Goal: Task Accomplishment & Management: Use online tool/utility

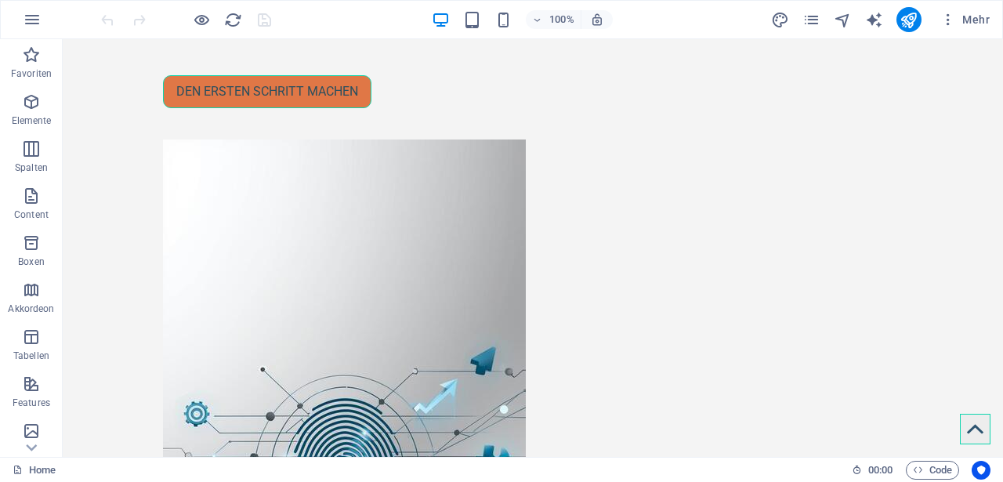
scroll to position [270, 0]
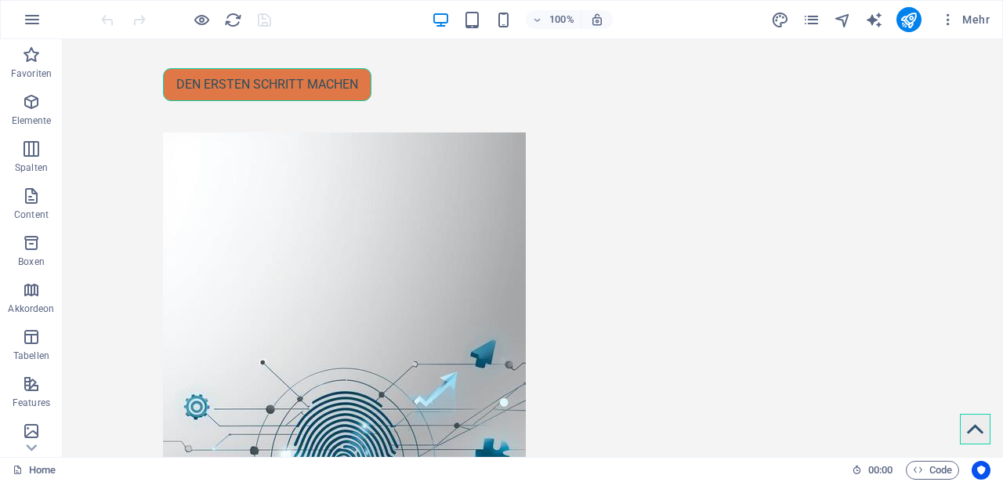
click at [274, 101] on div "Den ersten Schritt machen" at bounding box center [338, 84] width 351 height 33
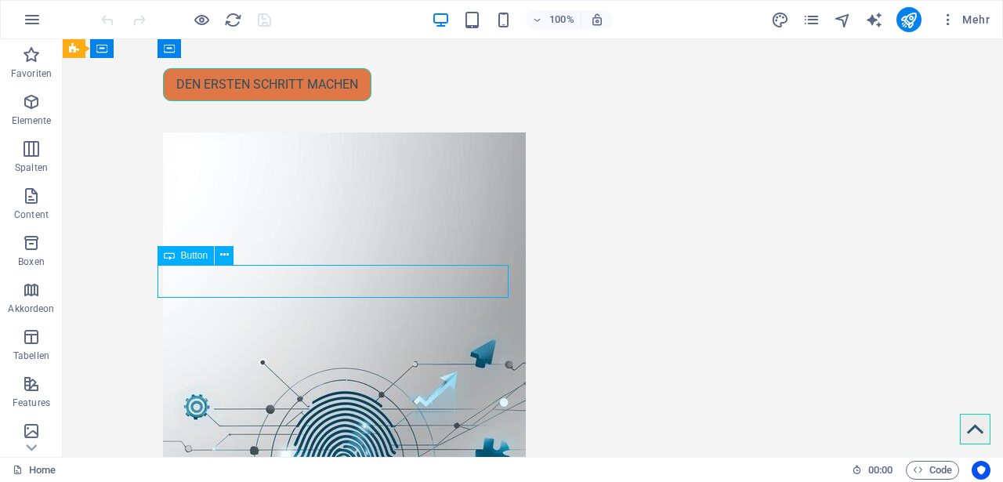
click at [274, 101] on div "Den ersten Schritt machen" at bounding box center [338, 84] width 351 height 33
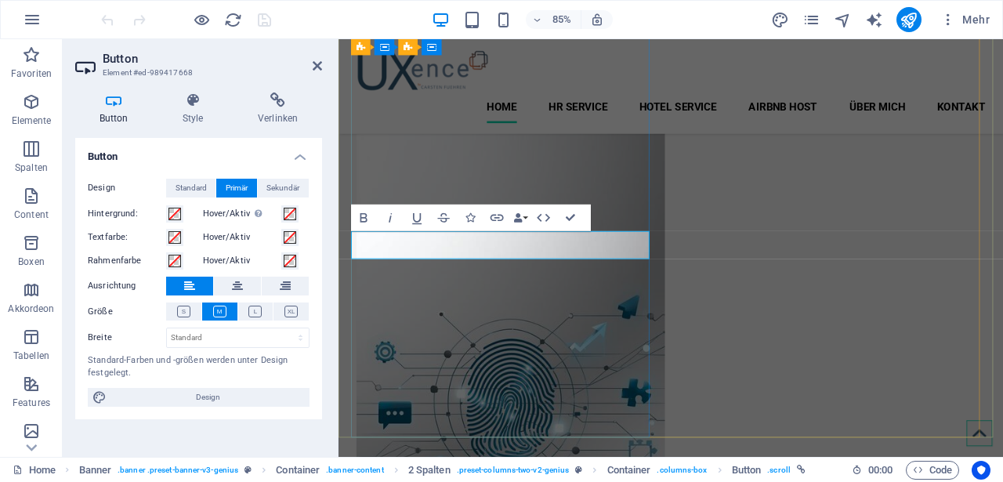
click at [442, 101] on link "Den ersten Schritt machen" at bounding box center [464, 84] width 208 height 33
click at [289, 259] on span at bounding box center [290, 261] width 13 height 13
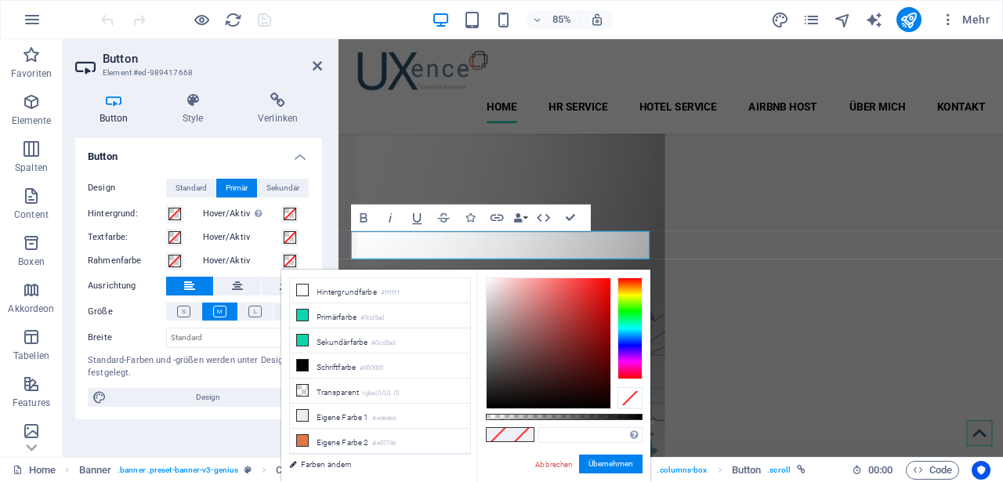
click at [289, 259] on span at bounding box center [290, 261] width 13 height 13
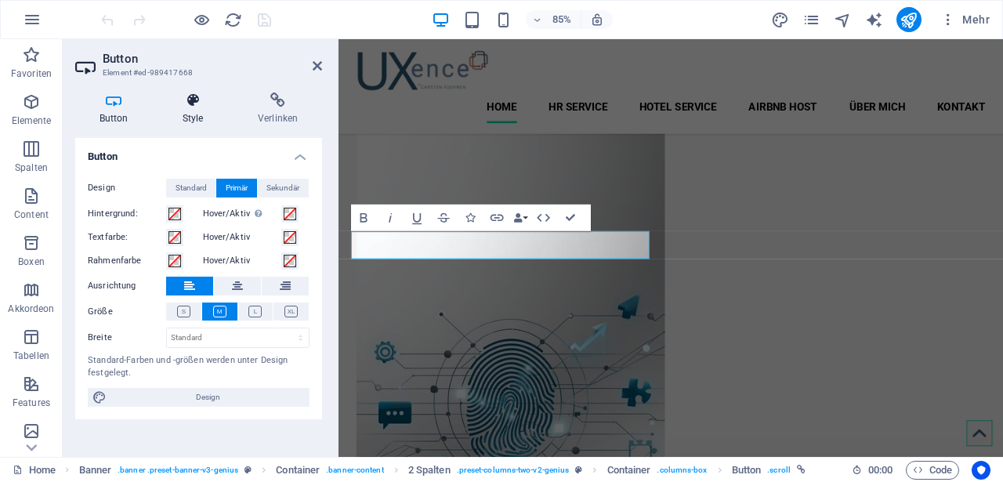
click at [190, 103] on icon at bounding box center [192, 100] width 69 height 16
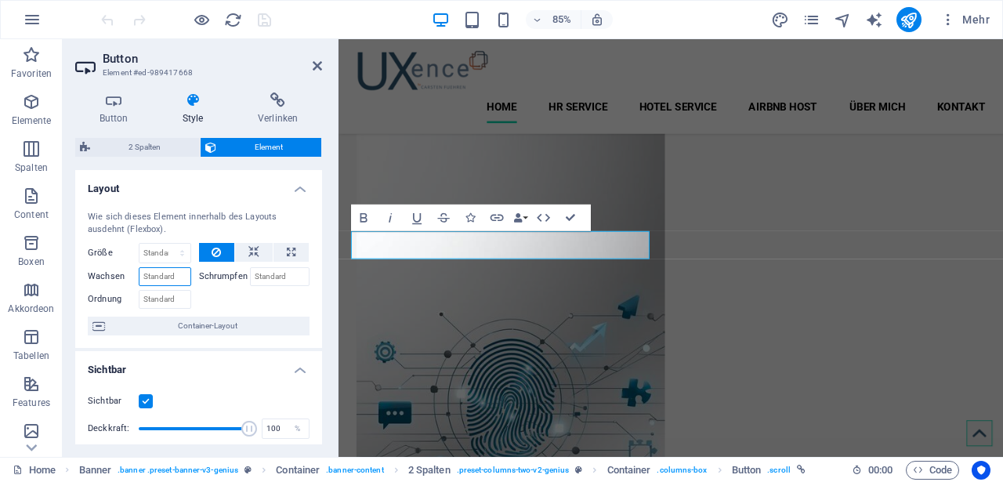
click at [147, 274] on input "Wachsen" at bounding box center [165, 276] width 52 height 19
click at [153, 330] on span "Container-Layout" at bounding box center [207, 326] width 195 height 19
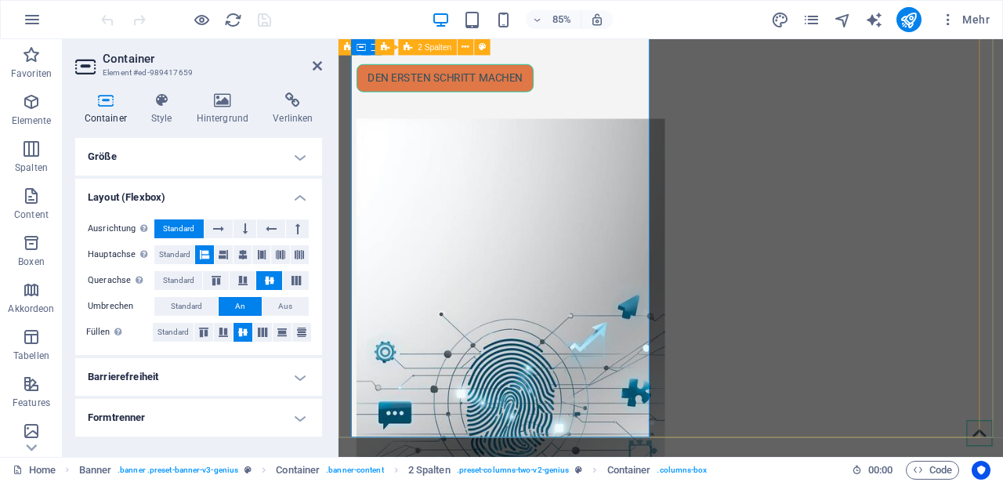
click at [718, 274] on div "Wir verwandeln Erlebnisse in Ergebnisse. Den ersten Schritt machen" at bounding box center [730, 330] width 740 height 899
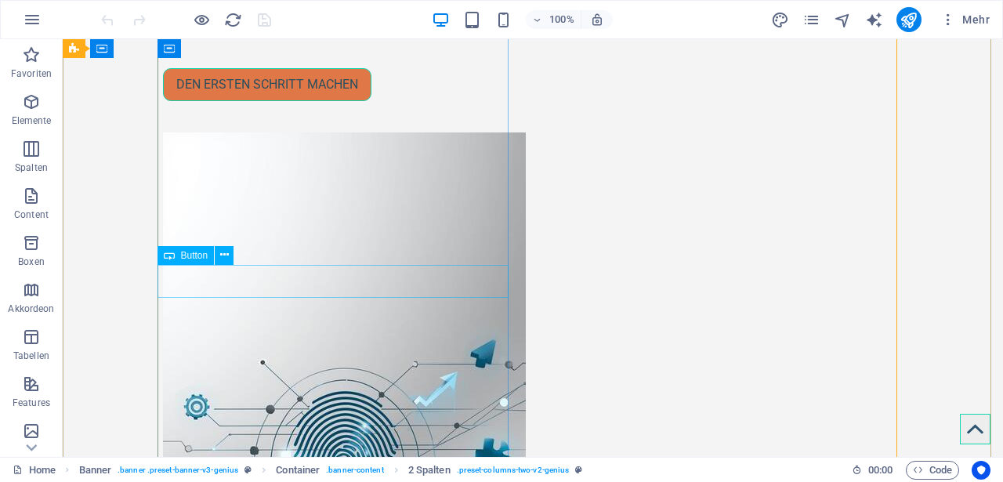
click at [232, 101] on div "Den ersten Schritt machen" at bounding box center [338, 84] width 351 height 33
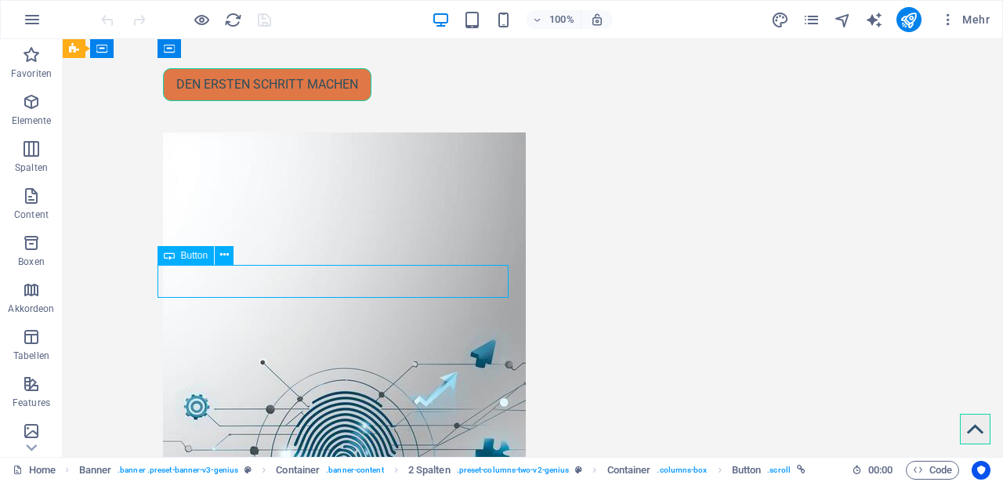
click at [232, 101] on div "Den ersten Schritt machen" at bounding box center [338, 84] width 351 height 33
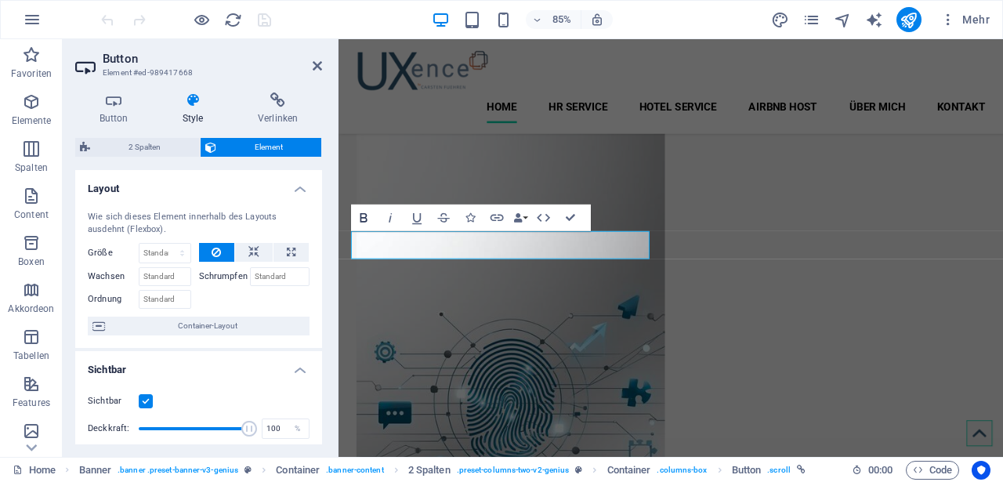
click at [360, 219] on icon "button" at bounding box center [363, 217] width 7 height 9
click at [391, 219] on icon "button" at bounding box center [390, 218] width 16 height 16
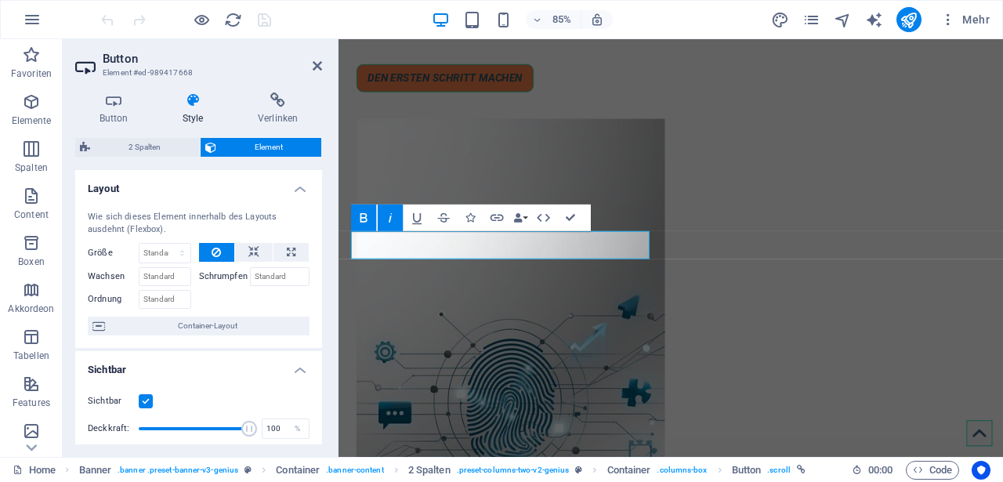
click at [389, 217] on icon "button" at bounding box center [390, 218] width 16 height 16
click at [173, 255] on select "Standard auto px % 1/1 1/2 1/3 1/4 1/5 1/6 1/7 1/8 1/9 1/10" at bounding box center [164, 253] width 51 height 19
click at [139, 244] on select "Standard auto px % 1/1 1/2 1/3 1/4 1/5 1/6 1/7 1/8 1/9 1/10" at bounding box center [164, 253] width 51 height 19
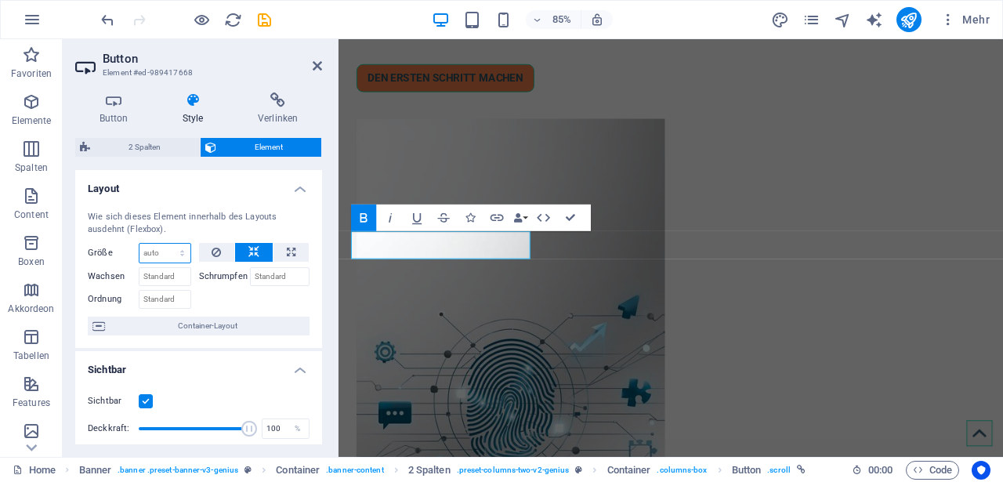
click at [168, 258] on select "Standard auto px % 1/1 1/2 1/3 1/4 1/5 1/6 1/7 1/8 1/9 1/10" at bounding box center [164, 253] width 51 height 19
select select "1/1"
click at [166, 244] on select "Standard auto px % 1/1 1/2 1/3 1/4 1/5 1/6 1/7 1/8 1/9 1/10" at bounding box center [164, 253] width 51 height 19
type input "100"
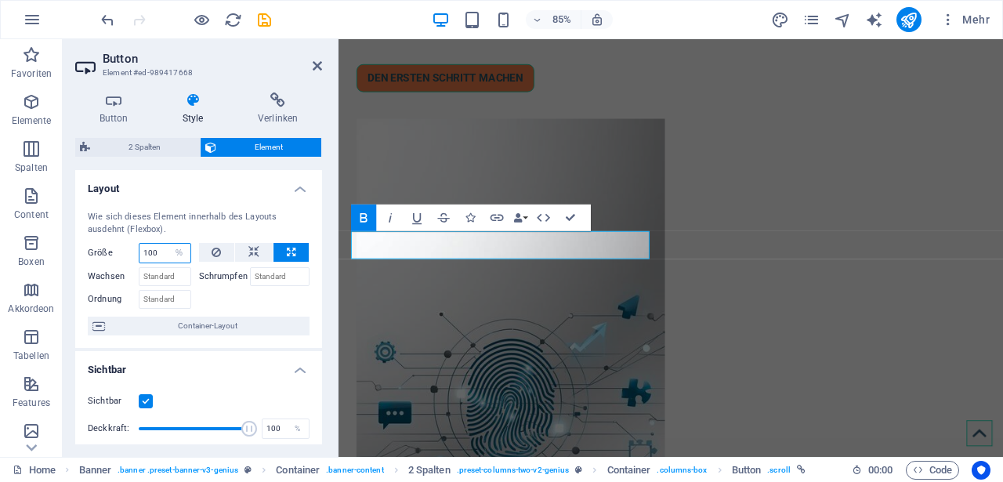
click at [165, 258] on input "100" at bounding box center [164, 253] width 51 height 19
click at [169, 255] on select "Standard auto px % 1/1 1/2 1/3 1/4 1/5 1/6 1/7 1/8 1/9 1/10" at bounding box center [179, 253] width 22 height 19
select select "1hp2fjbgg3g"
click at [168, 244] on select "Standard auto px % 1/1 1/2 1/3 1/4 1/5 1/6 1/7 1/8 1/9 1/10" at bounding box center [179, 253] width 22 height 19
select select "DISABLED_OPTION_VALUE"
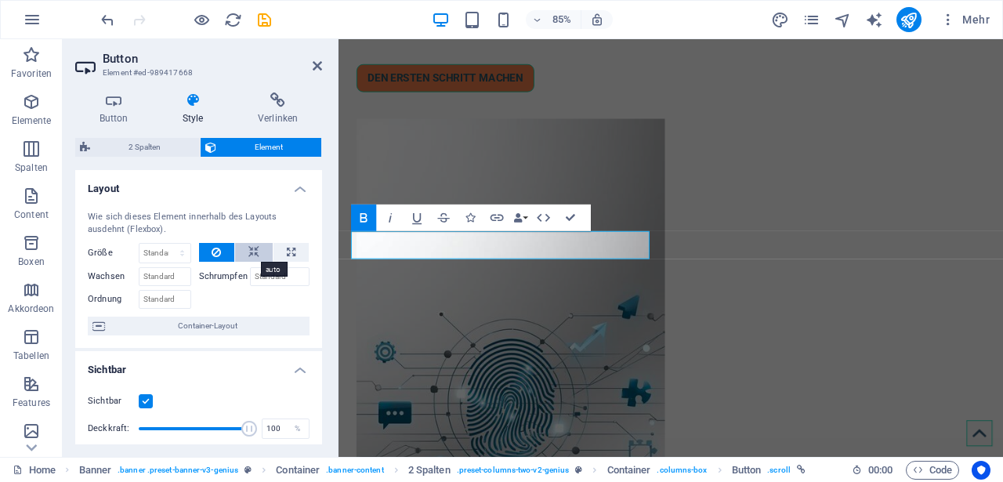
click at [257, 253] on button at bounding box center [254, 252] width 38 height 19
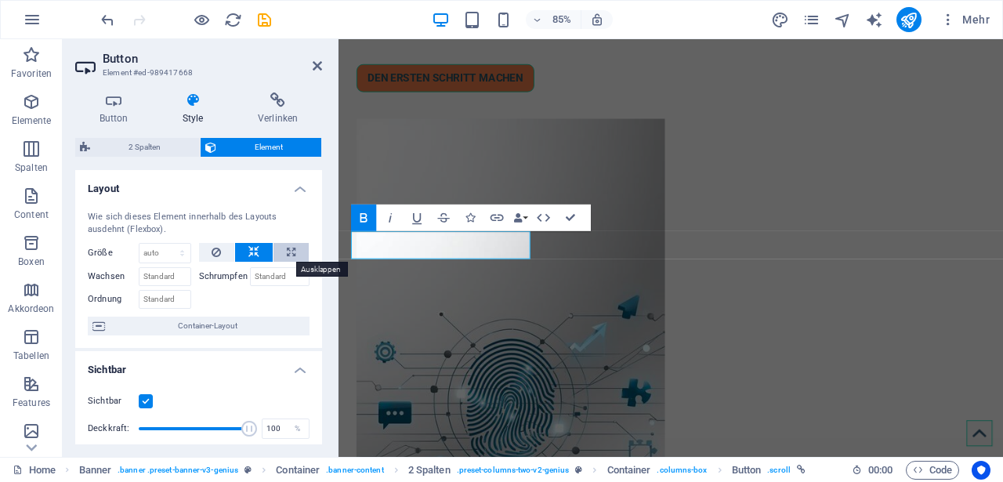
click at [287, 252] on icon at bounding box center [291, 252] width 9 height 19
type input "100"
select select "%"
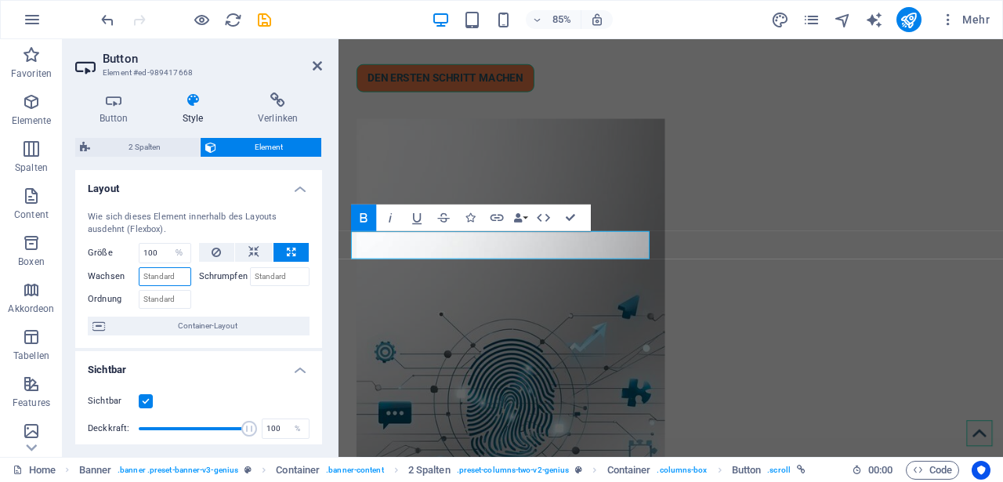
click at [170, 278] on input "Wachsen" at bounding box center [165, 276] width 52 height 19
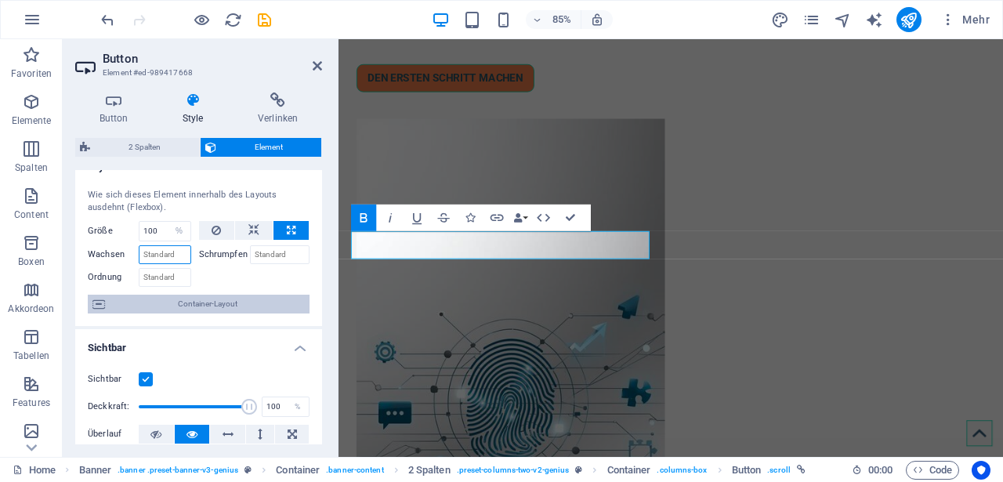
scroll to position [31, 0]
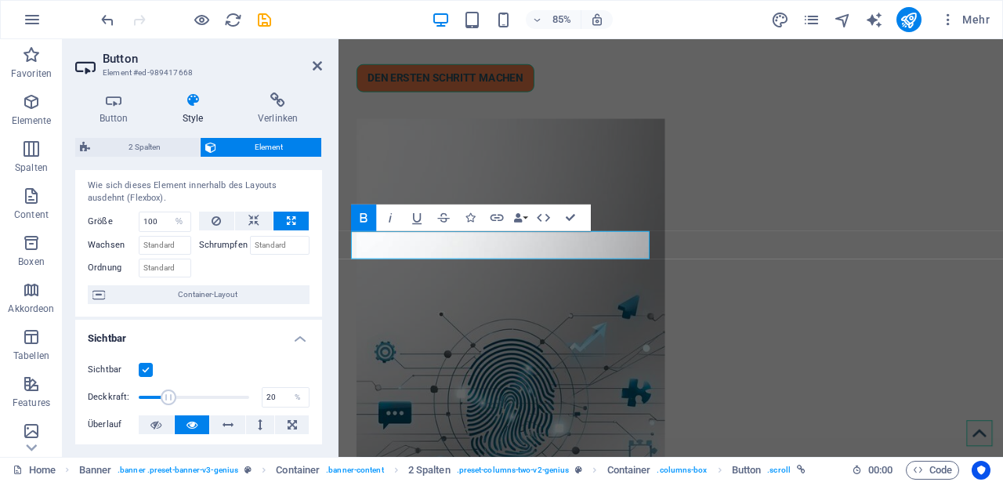
drag, startPoint x: 247, startPoint y: 399, endPoint x: 159, endPoint y: 398, distance: 87.8
click at [161, 398] on span at bounding box center [169, 397] width 16 height 16
type input "100"
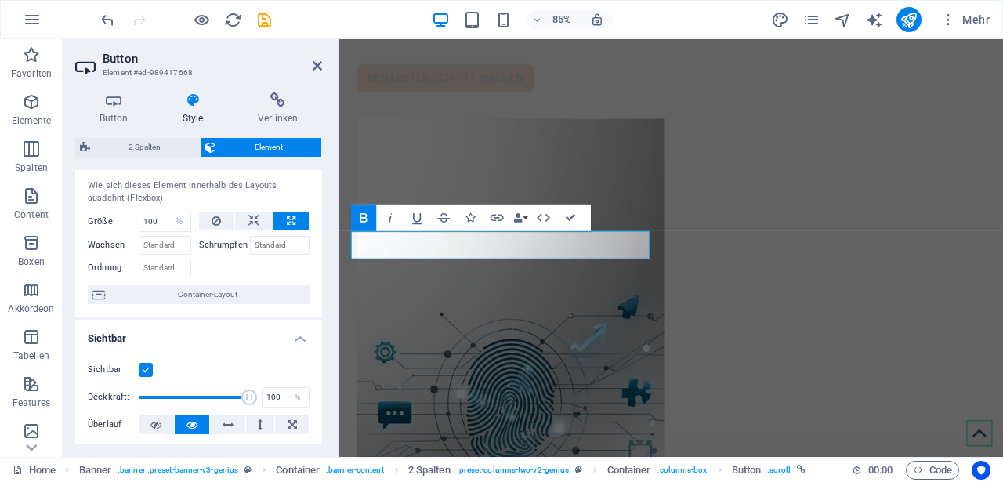
drag, startPoint x: 158, startPoint y: 398, endPoint x: 255, endPoint y: 389, distance: 97.6
click at [255, 389] on div "Deckkraft: 100 %" at bounding box center [199, 397] width 222 height 24
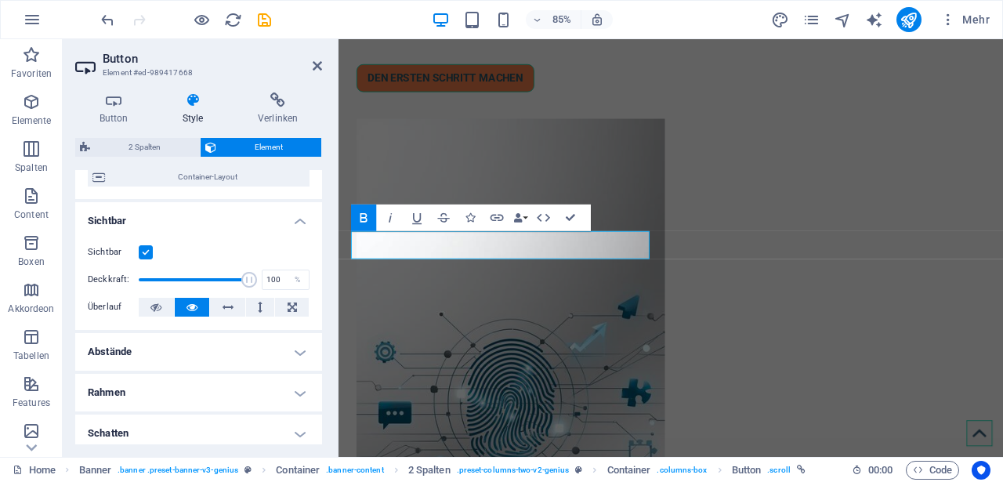
scroll to position [153, 0]
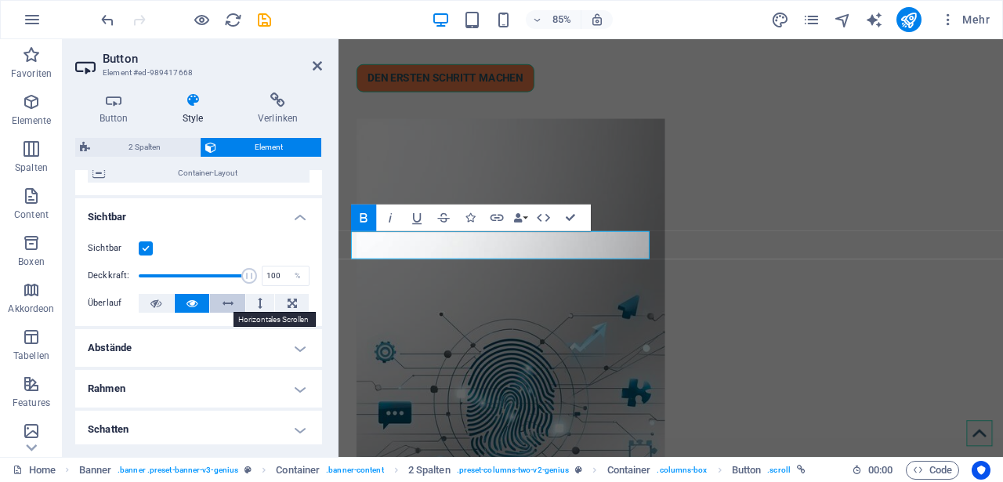
click at [226, 305] on icon at bounding box center [228, 303] width 11 height 19
click at [191, 300] on icon at bounding box center [191, 303] width 11 height 19
click at [233, 302] on button at bounding box center [227, 303] width 35 height 19
click at [288, 302] on icon at bounding box center [292, 303] width 9 height 19
click at [247, 302] on button at bounding box center [260, 303] width 29 height 19
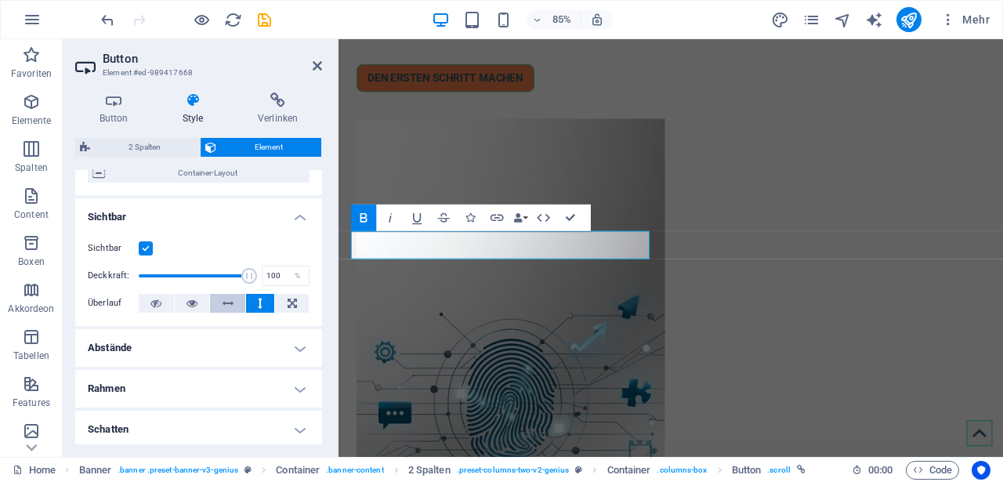
click at [223, 303] on icon at bounding box center [228, 303] width 11 height 19
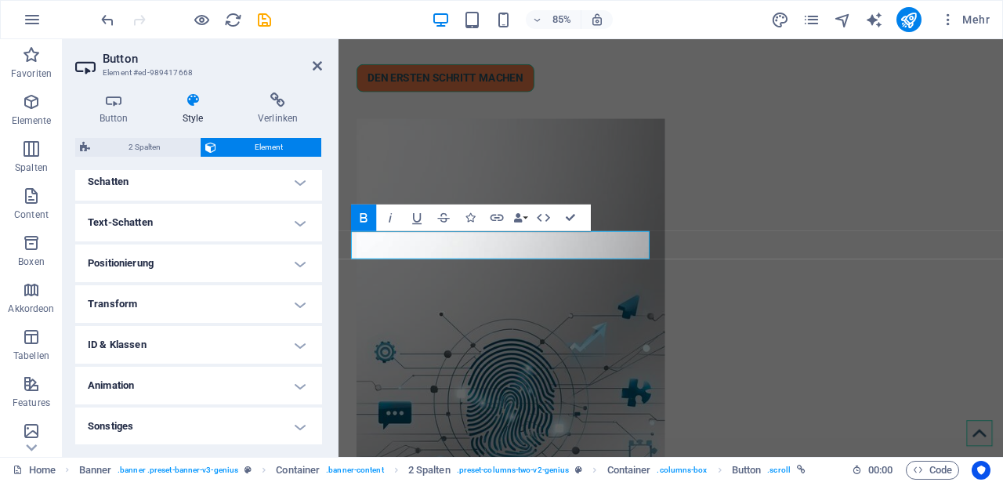
scroll to position [0, 0]
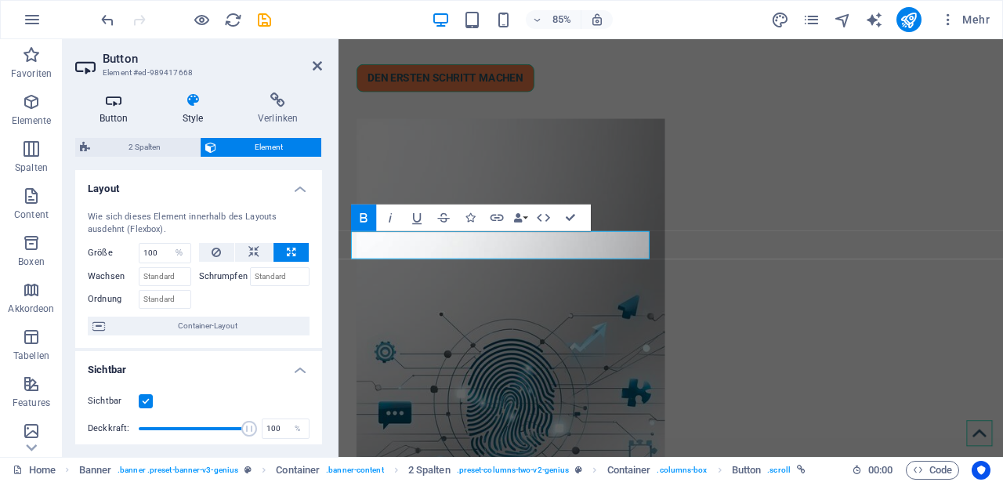
click at [105, 110] on h4 "Button" at bounding box center [116, 108] width 83 height 33
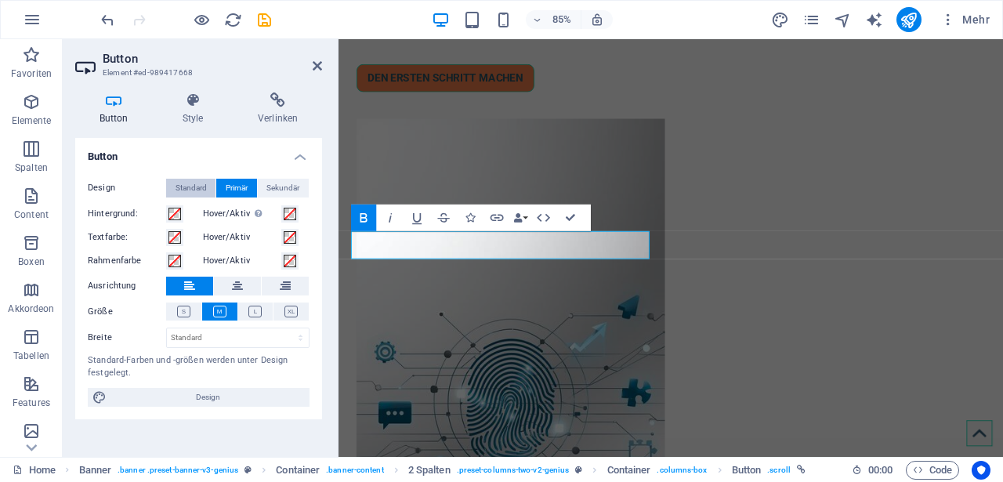
click at [179, 189] on span "Standard" at bounding box center [191, 188] width 31 height 19
click at [232, 186] on span "Primär" at bounding box center [237, 188] width 22 height 19
click at [254, 315] on icon at bounding box center [254, 312] width 13 height 12
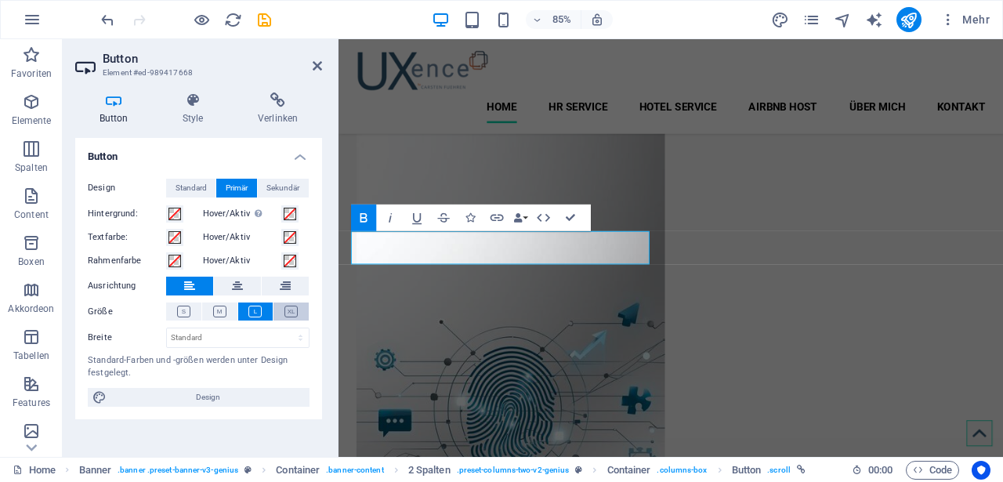
click at [295, 313] on icon at bounding box center [290, 312] width 13 height 12
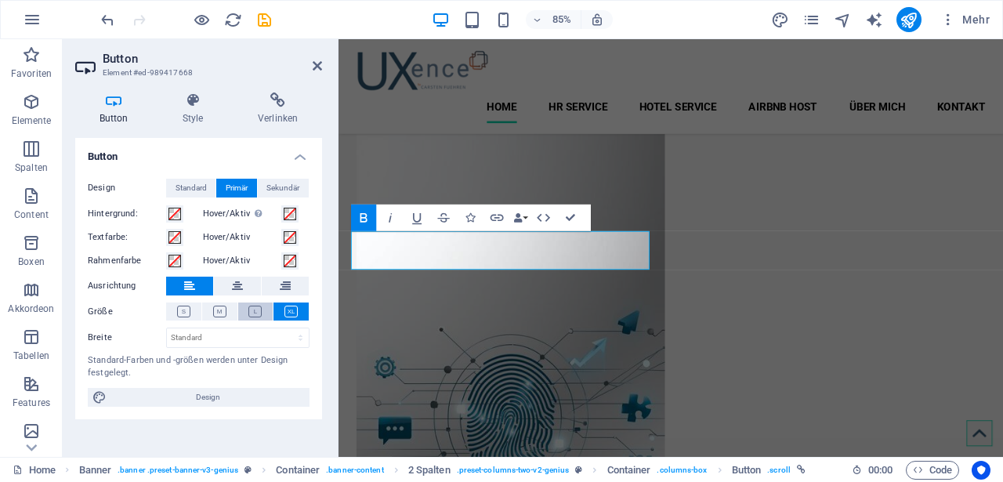
click at [255, 312] on icon at bounding box center [254, 312] width 13 height 12
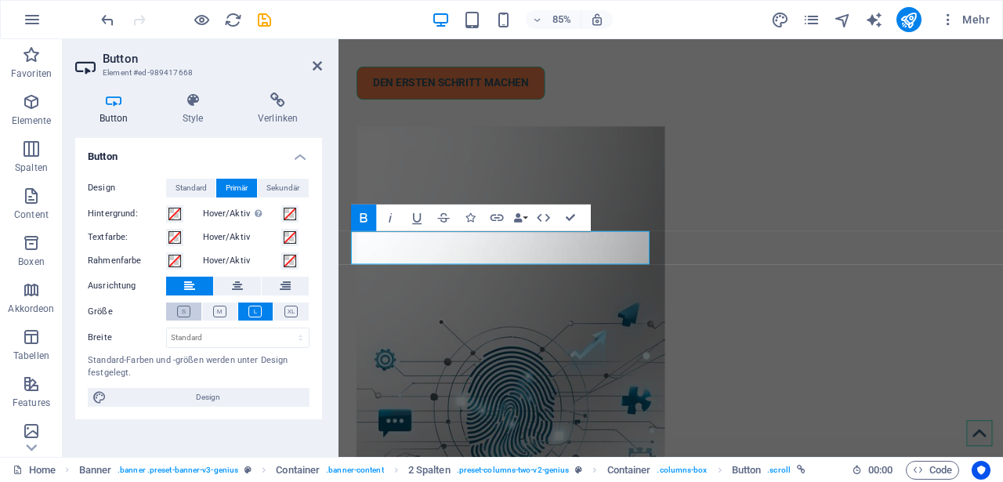
click at [179, 313] on icon at bounding box center [183, 312] width 13 height 12
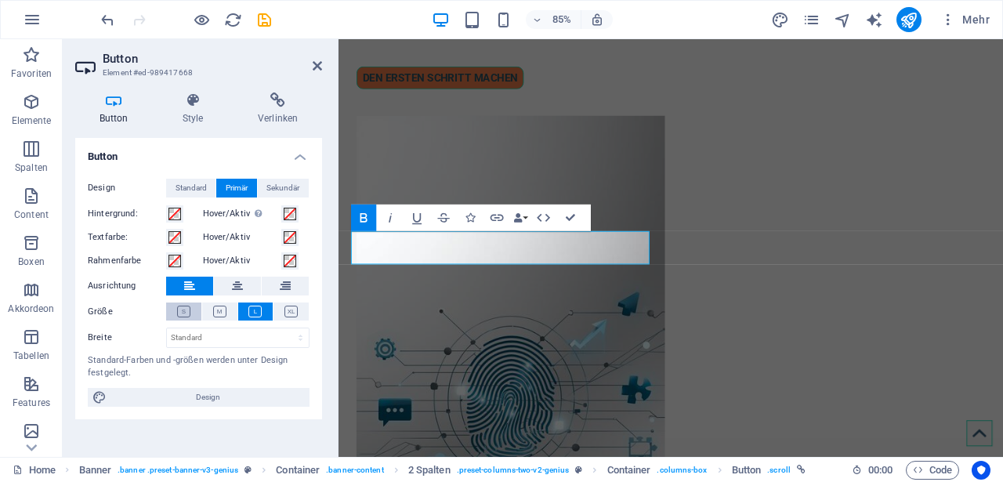
scroll to position [273, 0]
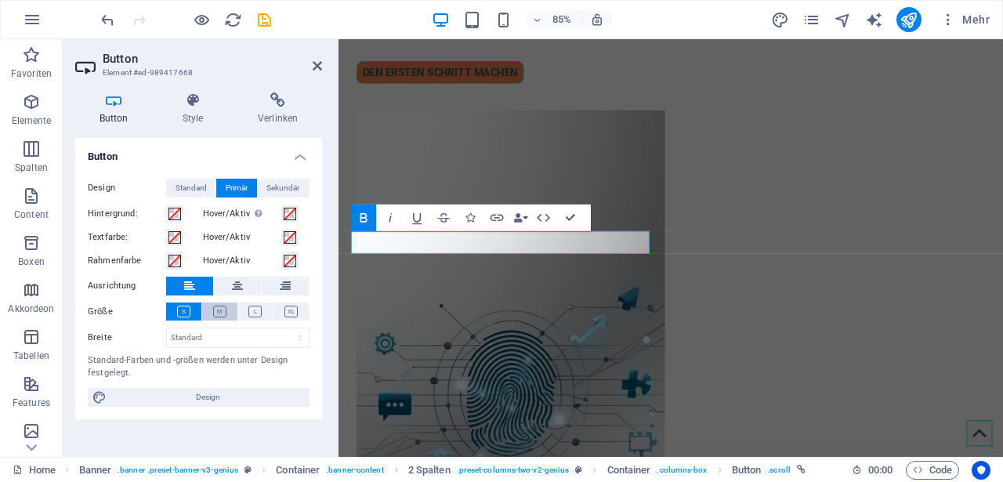
click at [214, 312] on icon at bounding box center [219, 312] width 13 height 12
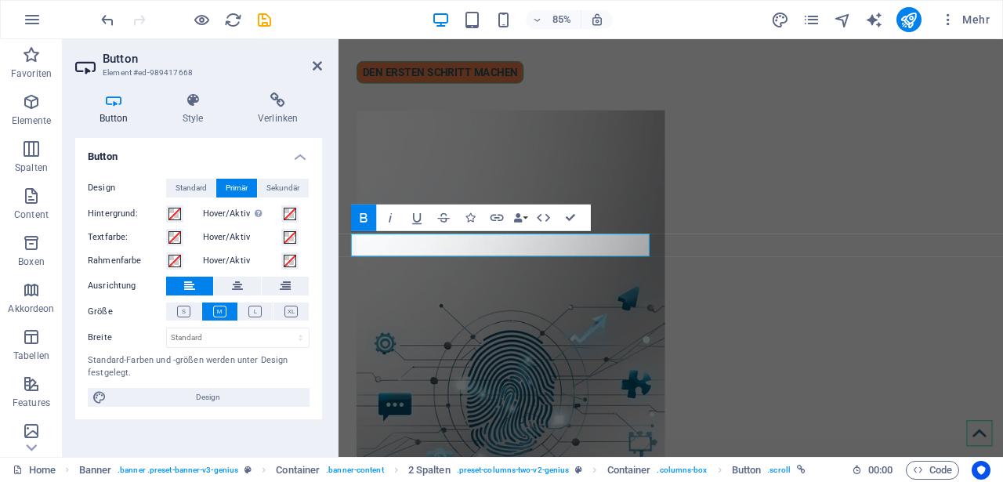
scroll to position [270, 0]
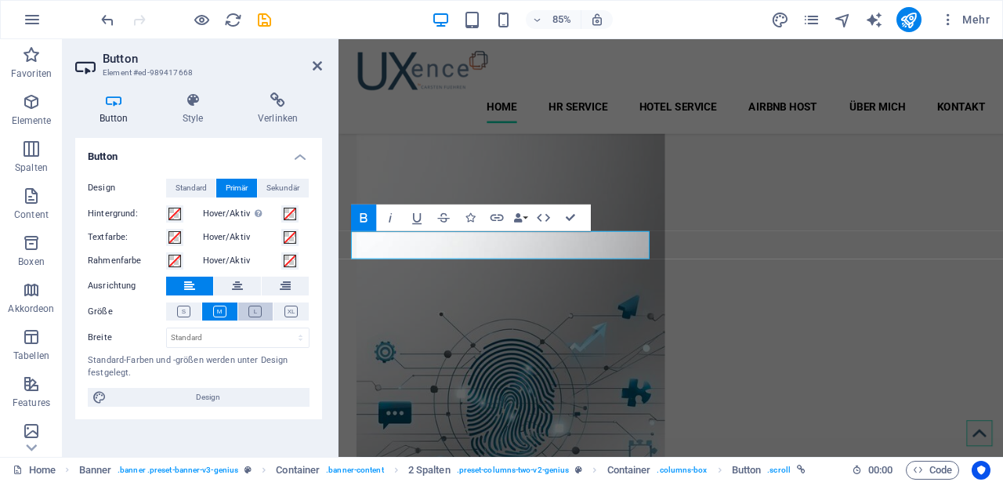
click at [256, 311] on icon at bounding box center [254, 312] width 13 height 12
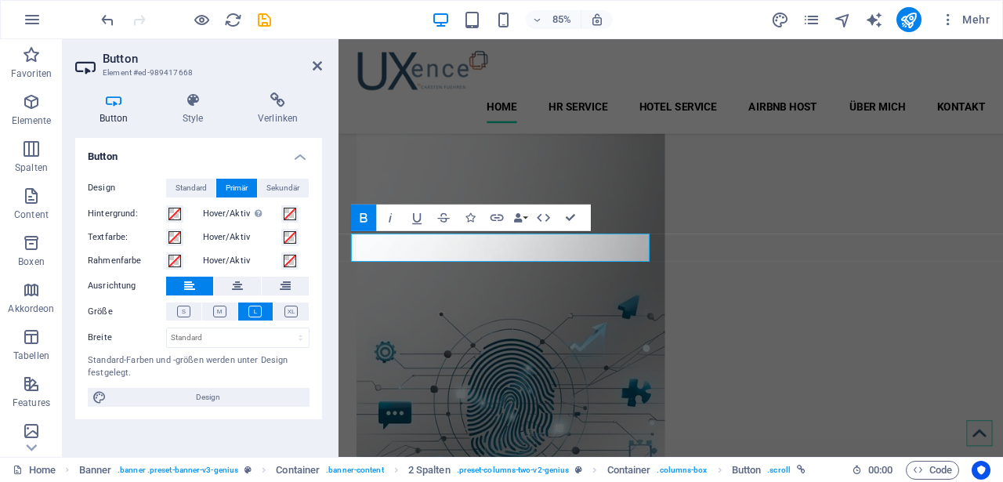
scroll to position [266, 0]
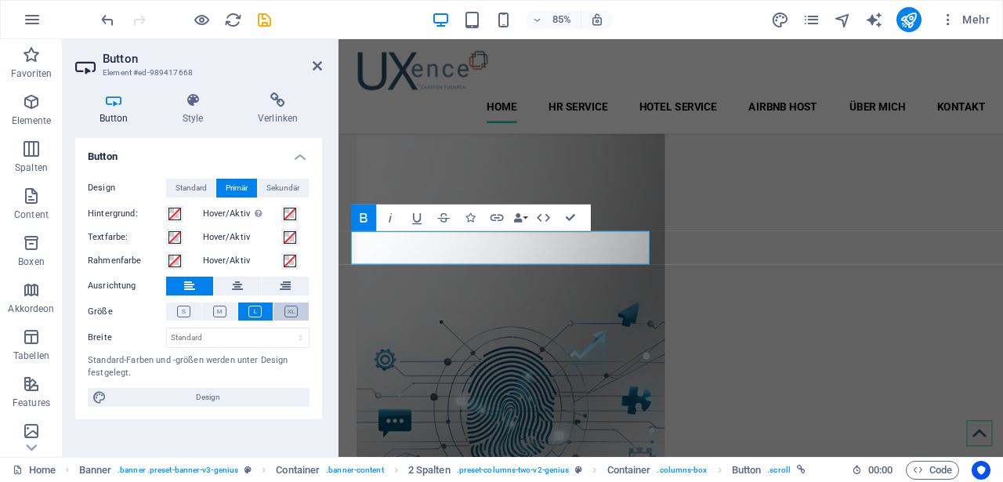
click at [296, 310] on icon at bounding box center [290, 312] width 13 height 12
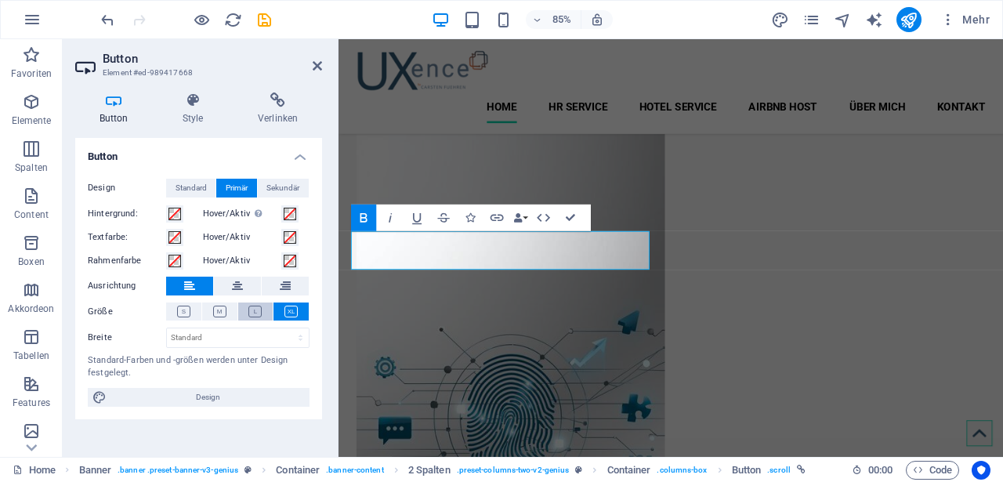
click at [253, 311] on icon at bounding box center [254, 312] width 13 height 12
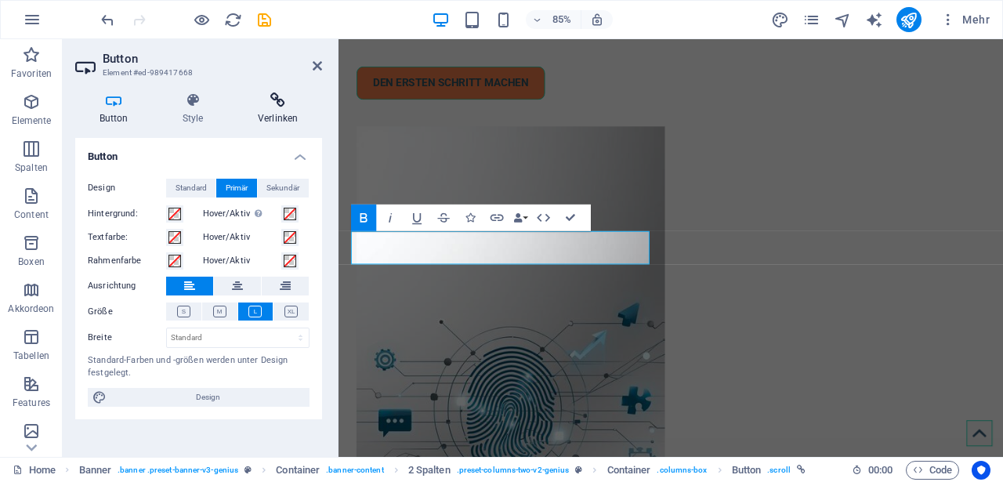
click at [308, 111] on h4 "Verlinken" at bounding box center [277, 108] width 89 height 33
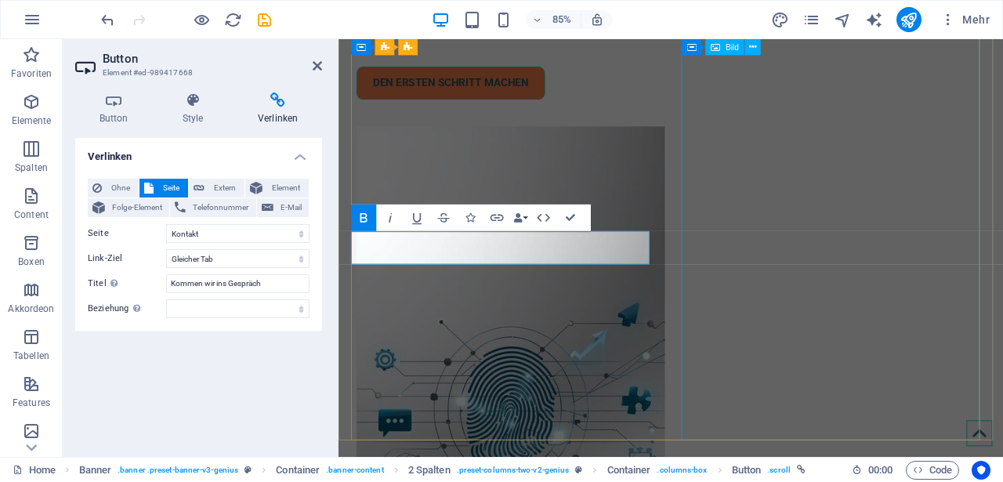
click at [711, 147] on figure at bounding box center [535, 466] width 351 height 648
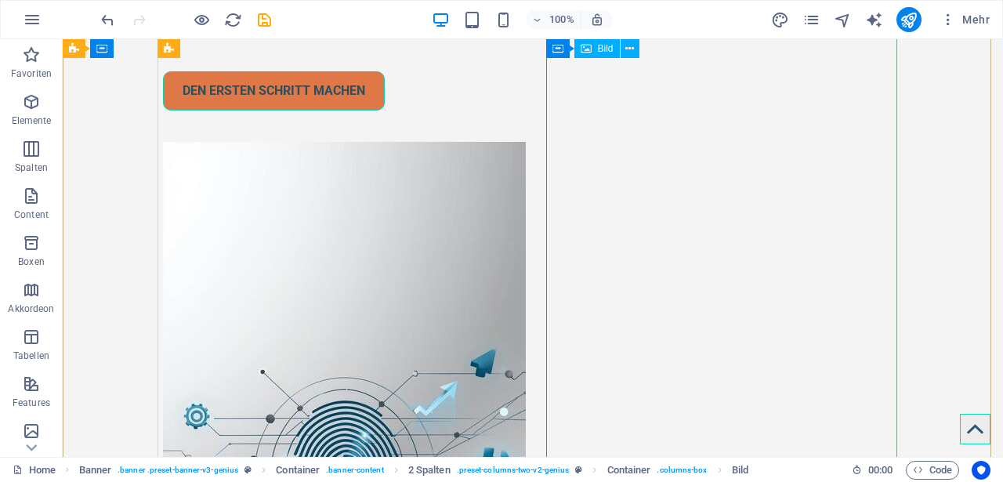
click at [514, 142] on figure at bounding box center [338, 466] width 351 height 648
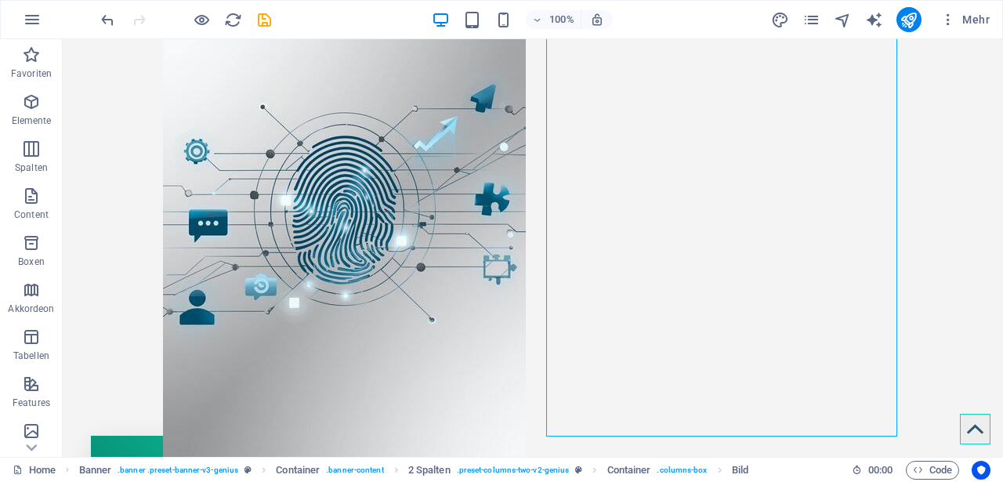
scroll to position [546, 0]
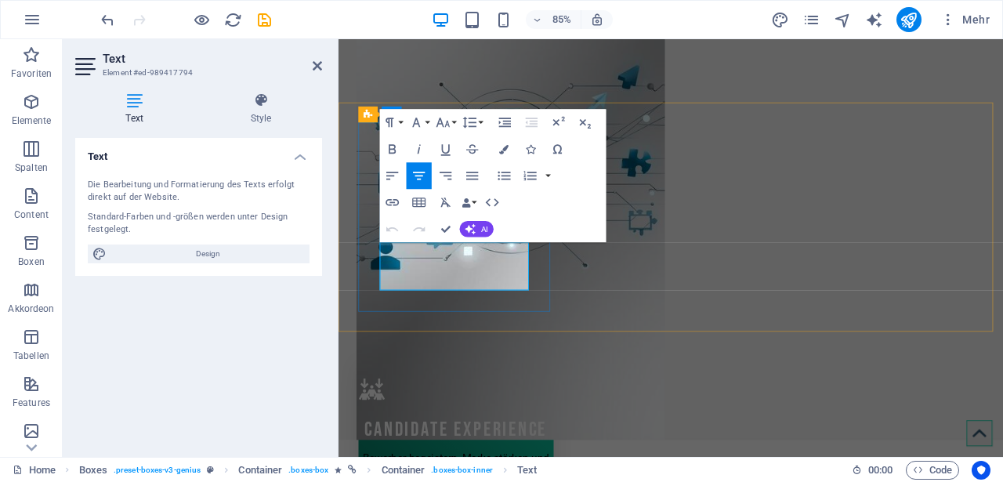
click at [504, 150] on icon "button" at bounding box center [504, 148] width 9 height 9
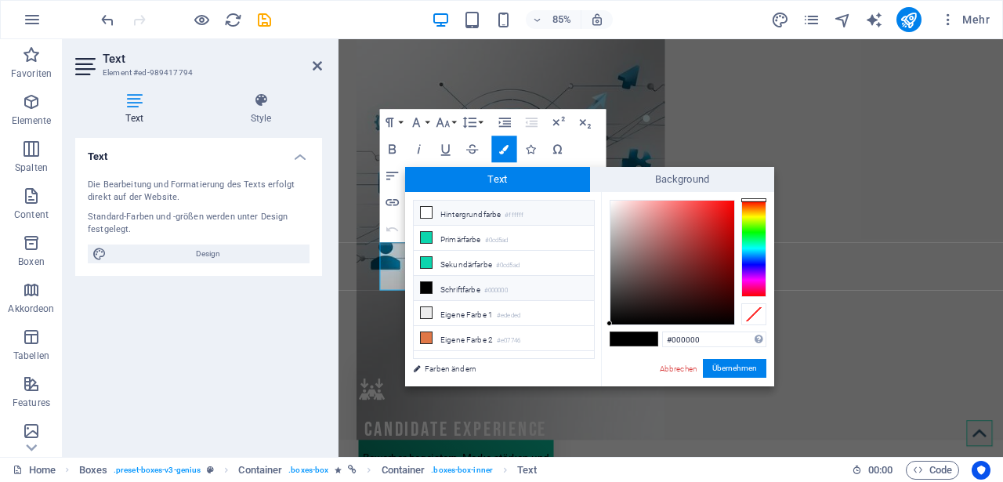
click at [443, 213] on li "Hintergrundfarbe #ffffff" at bounding box center [504, 213] width 180 height 25
type input "#ffffff"
click at [720, 370] on button "Übernehmen" at bounding box center [734, 368] width 63 height 19
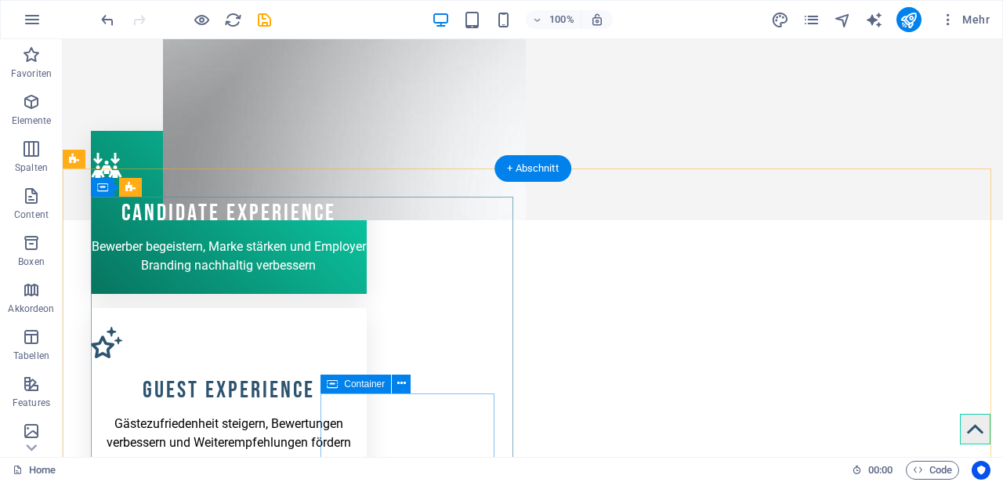
scroll to position [880, 0]
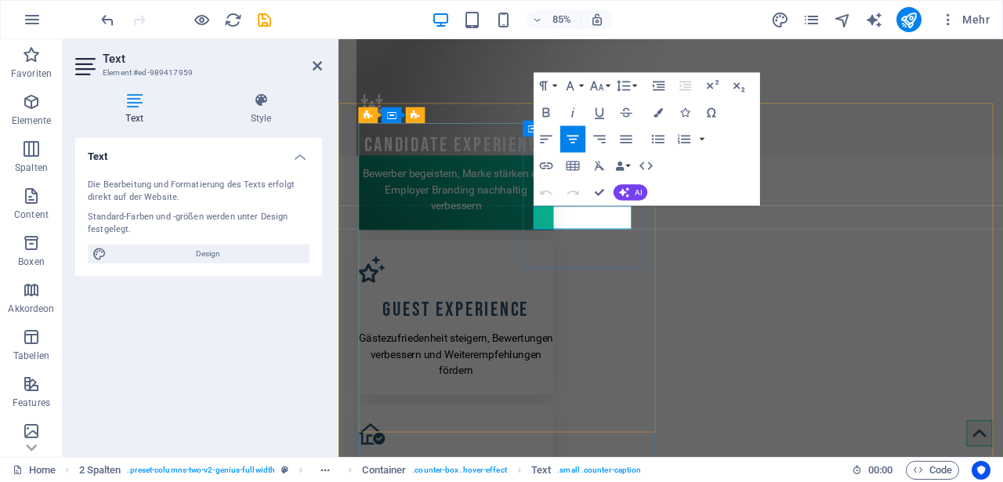
click at [549, 113] on icon "button" at bounding box center [546, 113] width 16 height 16
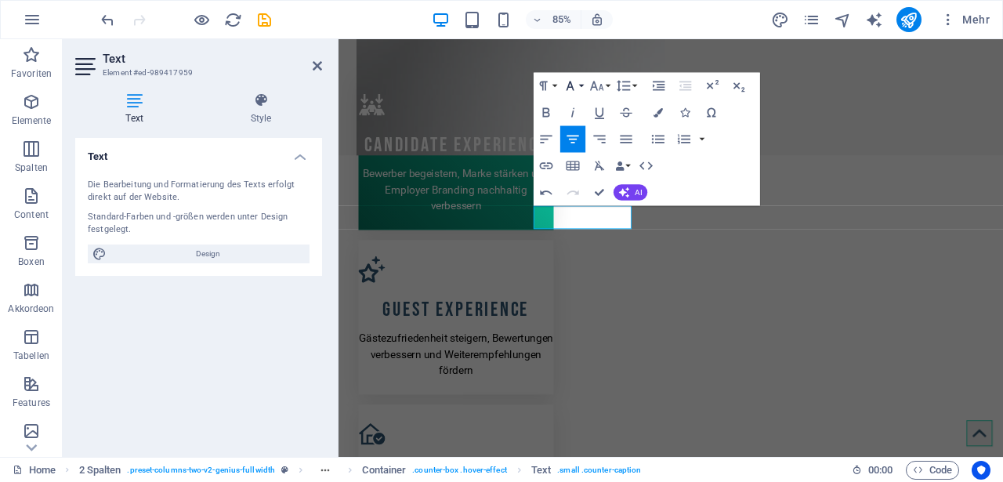
click at [583, 88] on button "Font Family" at bounding box center [572, 86] width 25 height 27
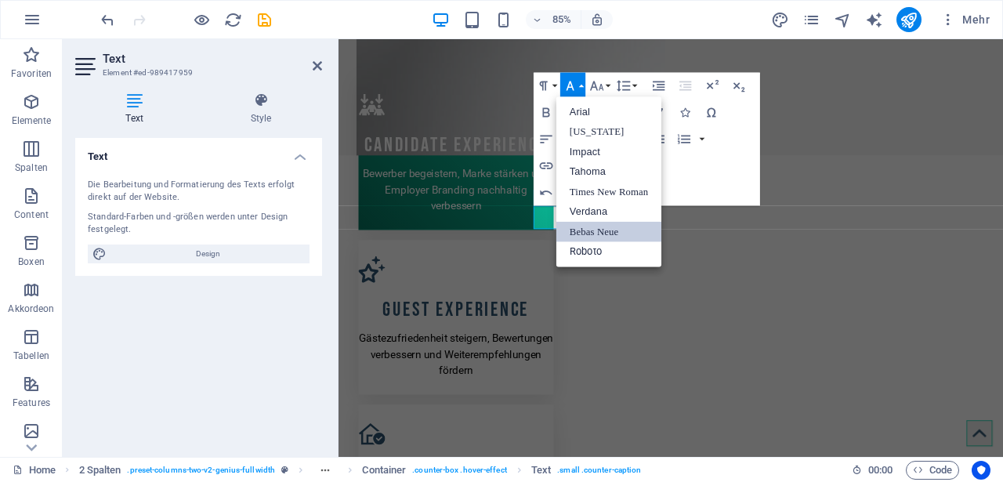
scroll to position [0, 0]
click at [583, 88] on button "Font Family" at bounding box center [572, 86] width 25 height 27
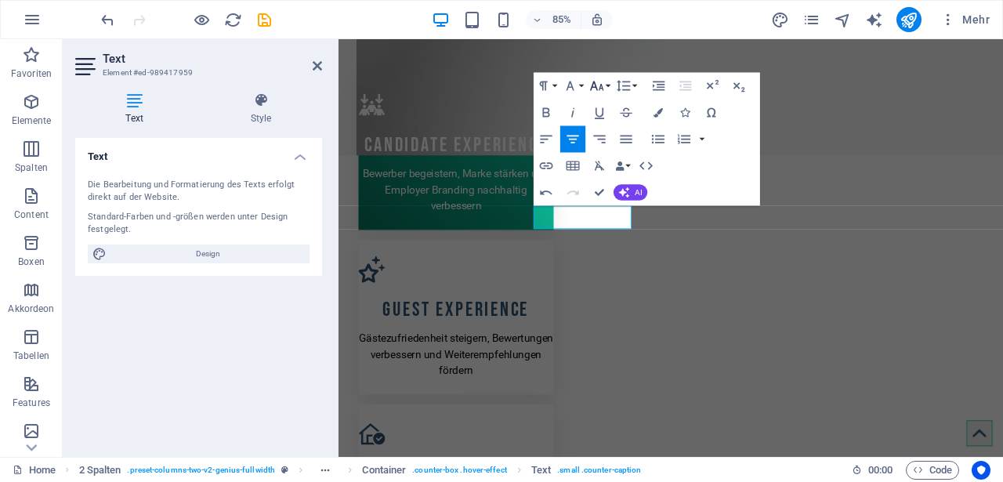
click at [607, 83] on button "Font Size" at bounding box center [599, 86] width 25 height 27
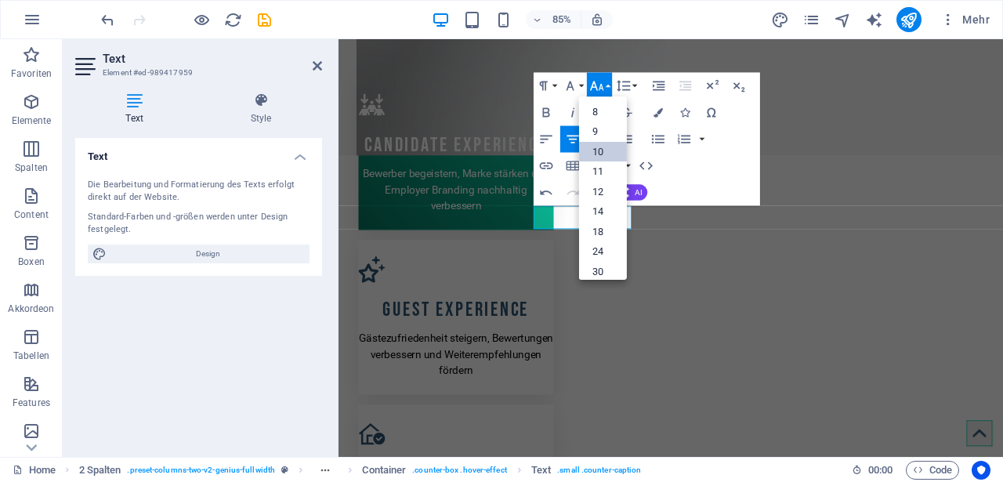
click at [609, 155] on link "10" at bounding box center [603, 152] width 48 height 20
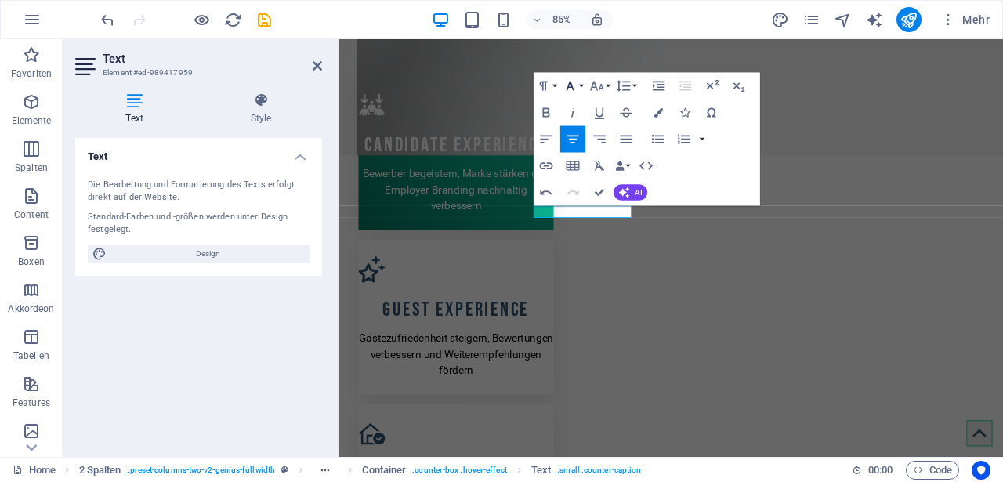
click at [582, 86] on button "Font Family" at bounding box center [572, 86] width 25 height 27
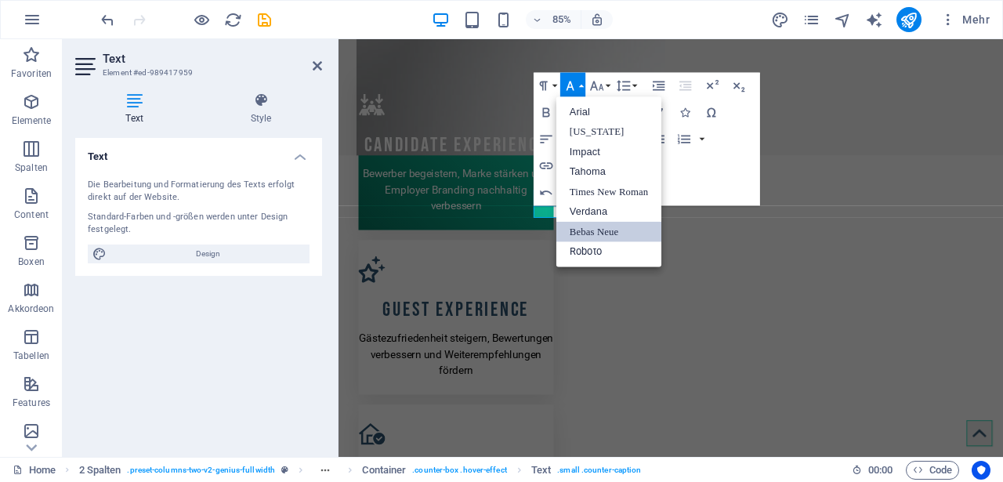
click at [582, 86] on button "Font Family" at bounding box center [572, 86] width 25 height 27
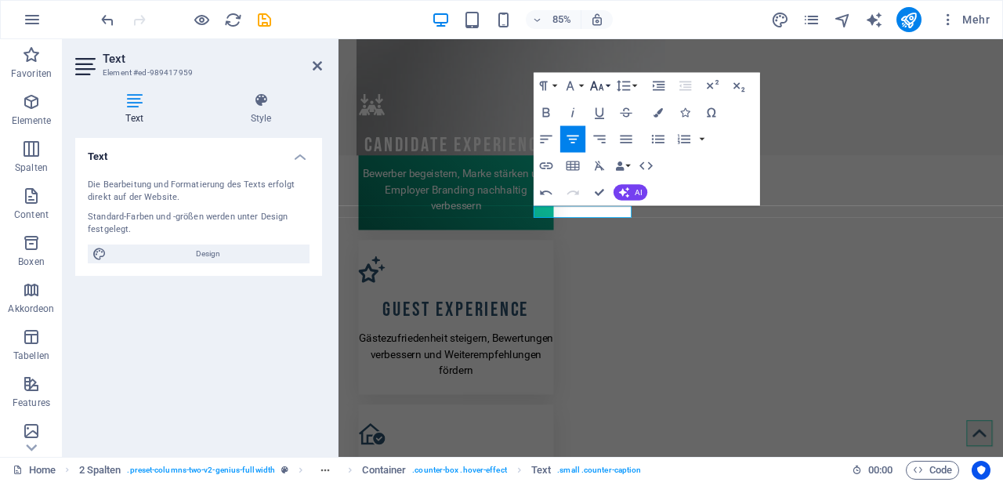
click at [599, 84] on icon "button" at bounding box center [597, 86] width 16 height 16
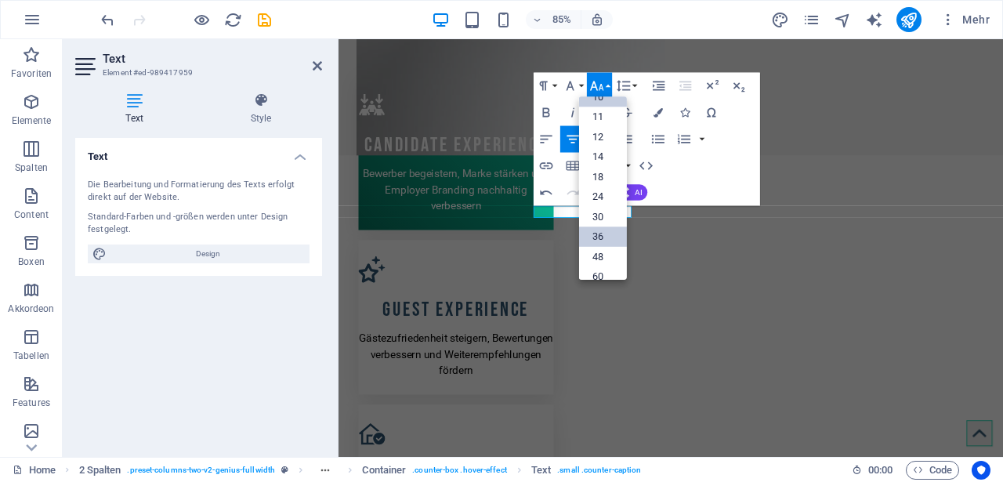
click at [603, 232] on link "36" at bounding box center [603, 236] width 48 height 20
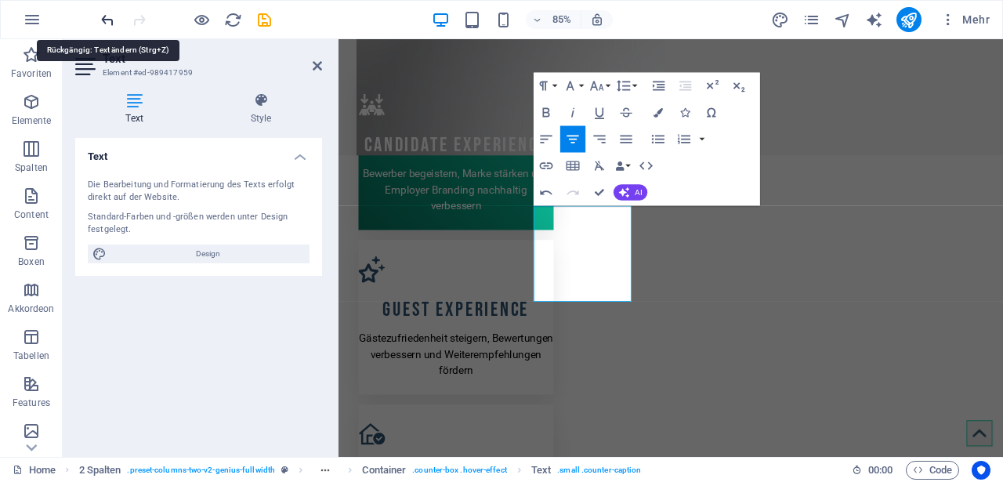
click at [104, 16] on icon "undo" at bounding box center [108, 20] width 18 height 18
click at [107, 16] on icon "undo" at bounding box center [108, 20] width 18 height 18
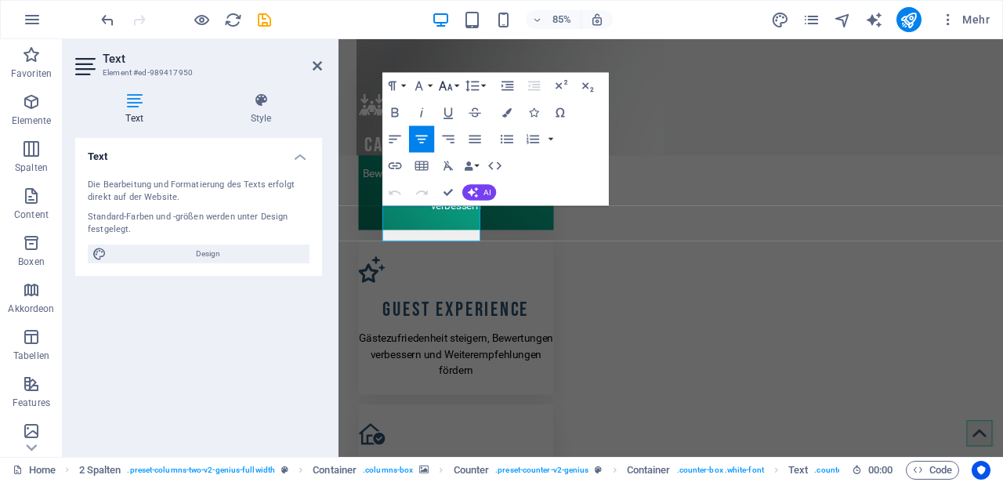
click at [452, 87] on icon "button" at bounding box center [446, 86] width 16 height 16
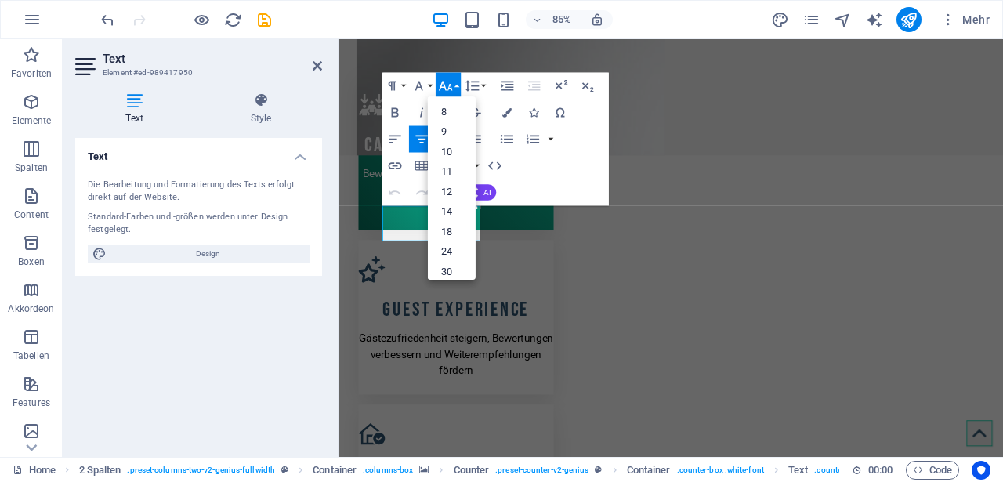
click at [452, 87] on icon "button" at bounding box center [446, 86] width 16 height 16
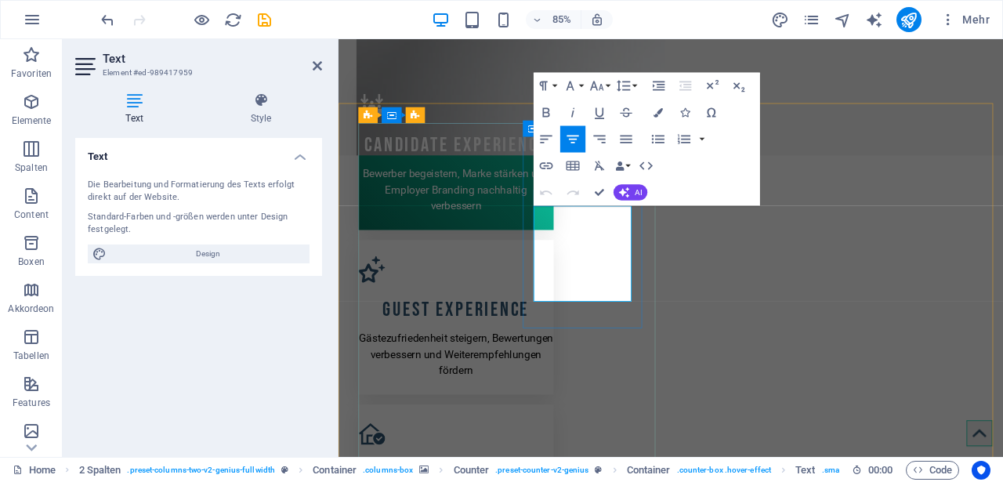
click at [581, 87] on button "Font Family" at bounding box center [572, 86] width 25 height 27
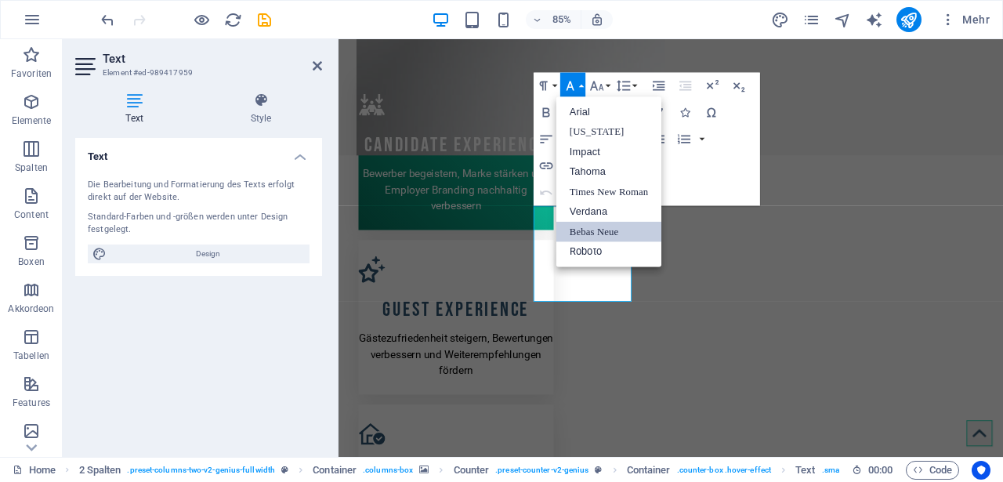
scroll to position [0, 0]
click at [581, 87] on button "Font Family" at bounding box center [572, 86] width 25 height 27
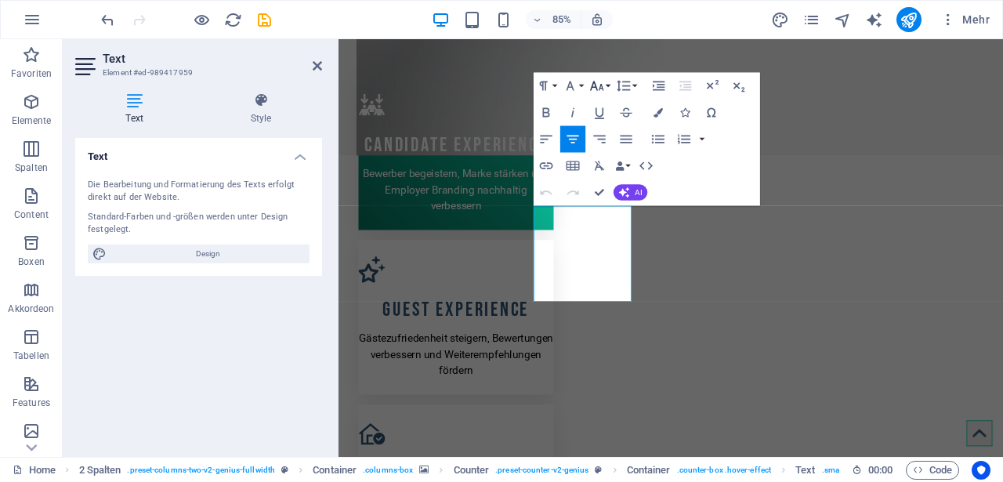
click at [609, 85] on button "Font Size" at bounding box center [599, 86] width 25 height 27
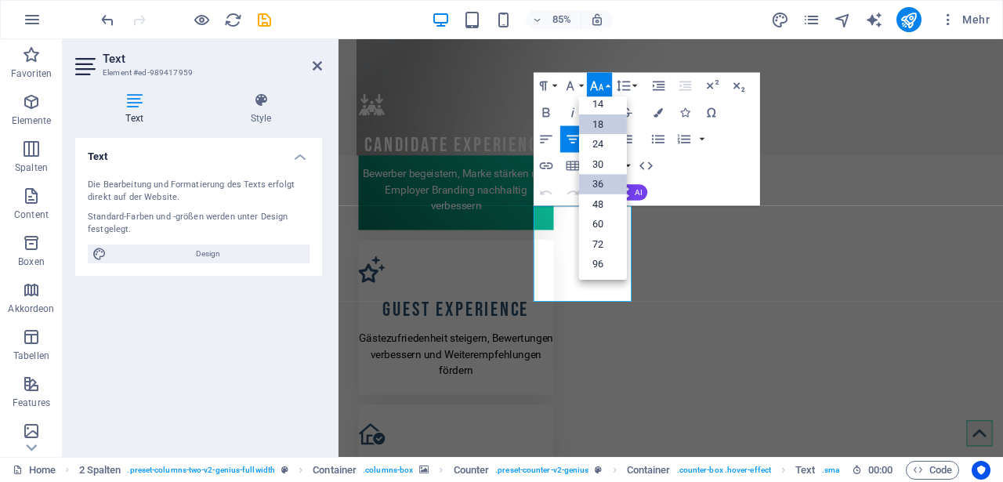
click at [607, 126] on link "18" at bounding box center [603, 124] width 48 height 20
